Goal: Information Seeking & Learning: Learn about a topic

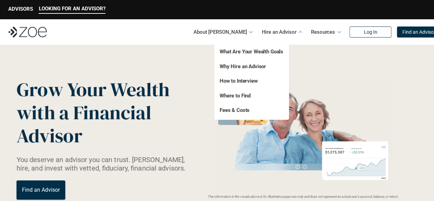
click at [281, 34] on div "Hire an Advisor" at bounding box center [281, 32] width 41 height 14
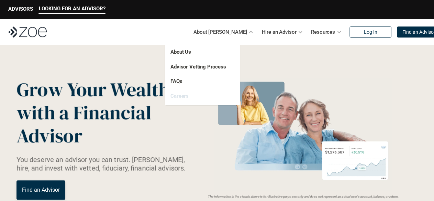
click at [179, 97] on link "Careers" at bounding box center [179, 96] width 18 height 6
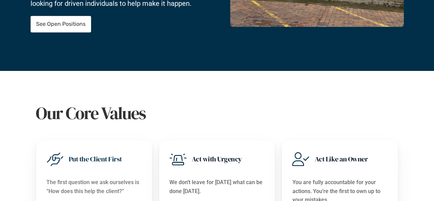
scroll to position [180, 0]
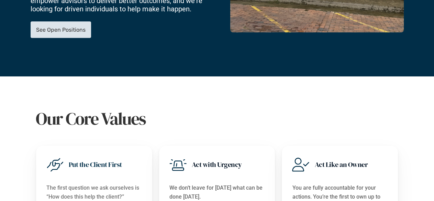
click at [41, 22] on link "See Open Positions" at bounding box center [61, 29] width 60 height 16
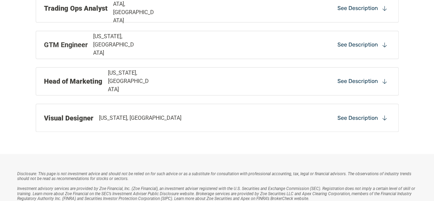
scroll to position [560, 0]
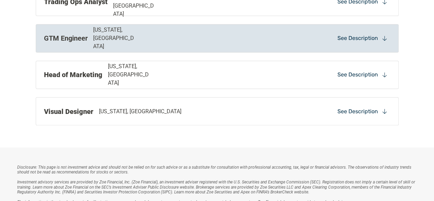
click at [385, 37] on icon at bounding box center [384, 38] width 6 height 6
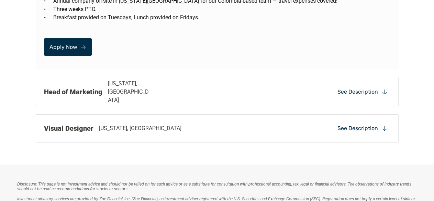
scroll to position [1244, 0]
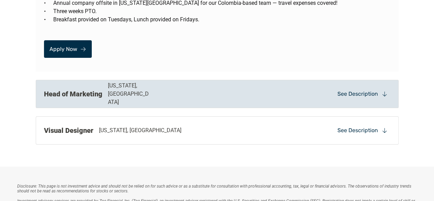
click at [384, 91] on use at bounding box center [384, 93] width 4 height 5
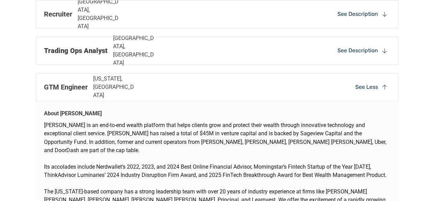
scroll to position [514, 0]
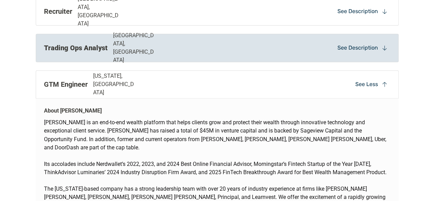
click at [385, 51] on div "See Description" at bounding box center [363, 48] width 56 height 10
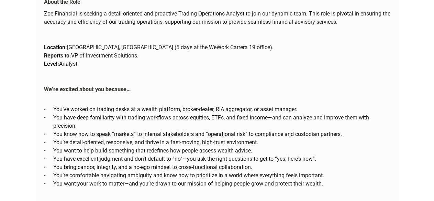
scroll to position [725, 0]
